Goal: Find specific page/section: Find specific page/section

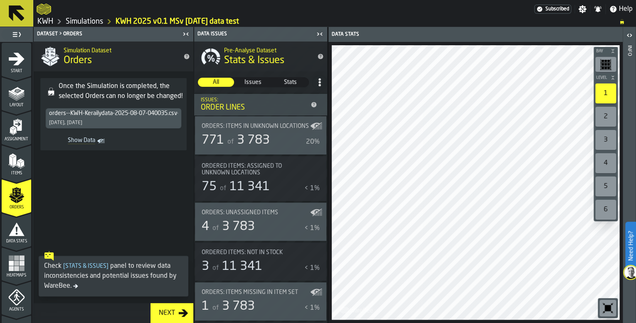
drag, startPoint x: 319, startPoint y: 33, endPoint x: 311, endPoint y: 35, distance: 8.6
click at [319, 33] on icon "button-toggle-Close me" at bounding box center [320, 34] width 10 height 10
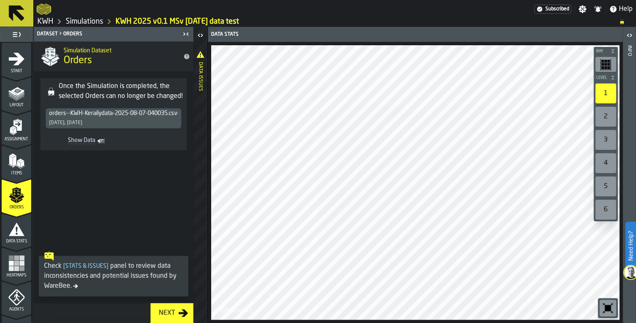
click at [183, 32] on icon "button-toggle-Close me" at bounding box center [186, 34] width 10 height 10
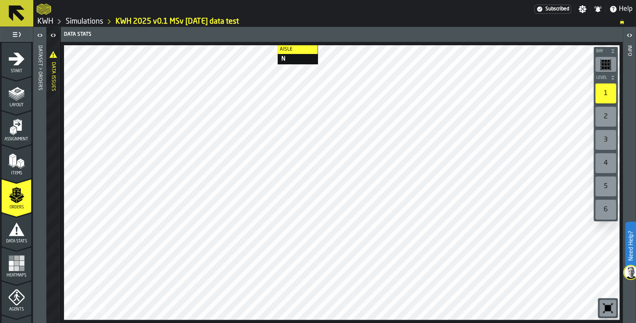
click at [269, 45] on div "Bay Level 1 2 3 4 5 6 M A K I N G W A R E H O U S E S M O R E EF F I C I E N T …" at bounding box center [342, 182] width 562 height 281
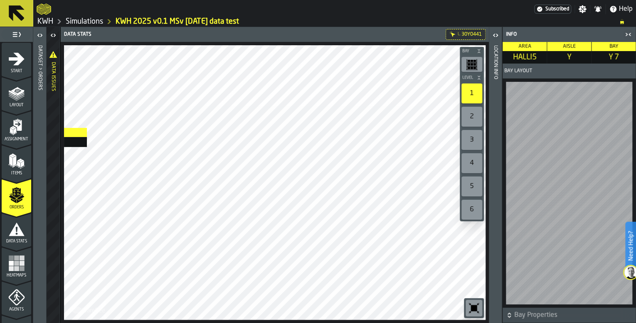
click at [39, 128] on main "1 Start 1.1 Layout 1.2 Assignment 1.3 Items 1.4 Orders 1.5 Data Stats 1.6 Heatm…" at bounding box center [318, 175] width 636 height 296
click at [503, 148] on main "1 Start 1.1 Layout 1.2 Assignment 1.3 Items 1.4 Orders 1.5 Data Stats 1.6 Heatm…" at bounding box center [318, 175] width 636 height 296
click at [634, 323] on html "Need Help? Subscribed Settings Notifications Help KWH Simulations KWH 2025 v0.1…" at bounding box center [318, 161] width 636 height 323
click at [634, 322] on button "Bay Properties" at bounding box center [568, 315] width 133 height 15
